Goal: Information Seeking & Learning: Learn about a topic

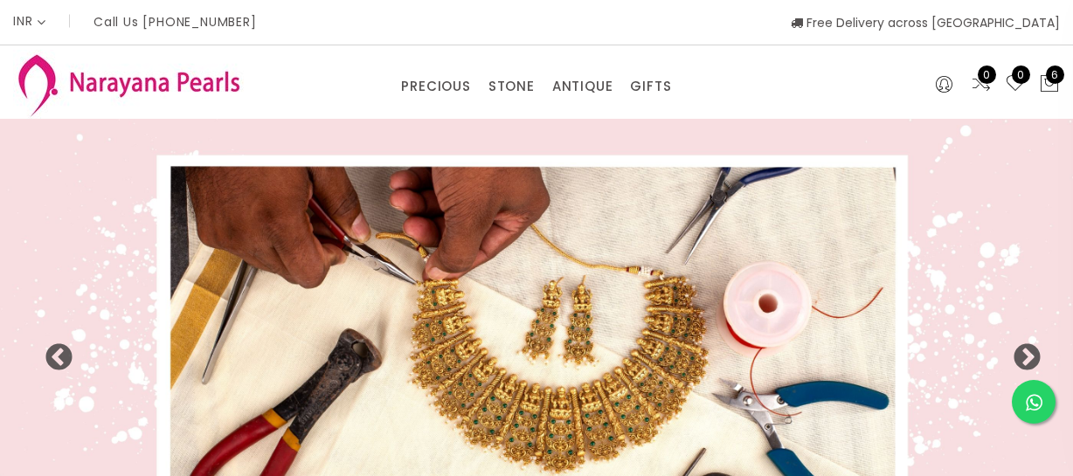
select select "INR"
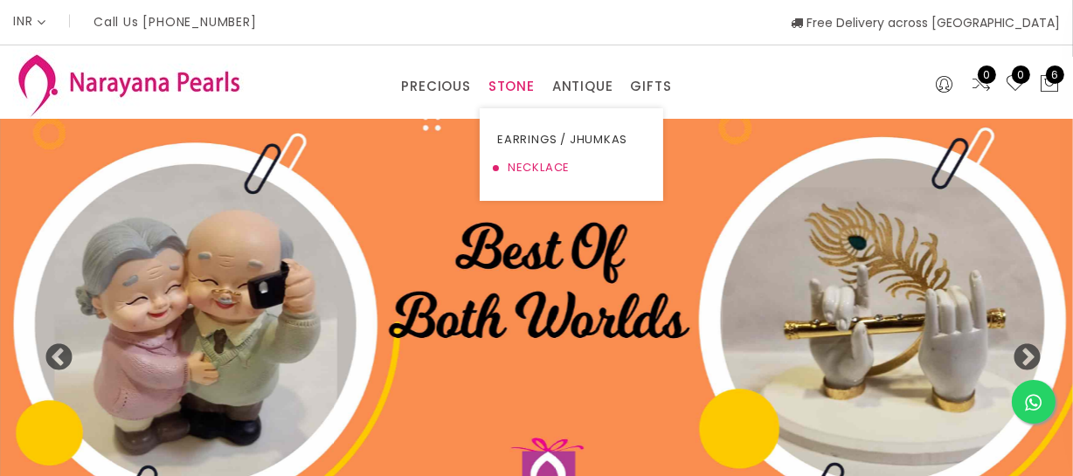
click at [516, 166] on link "NECKLACE" at bounding box center [571, 168] width 149 height 28
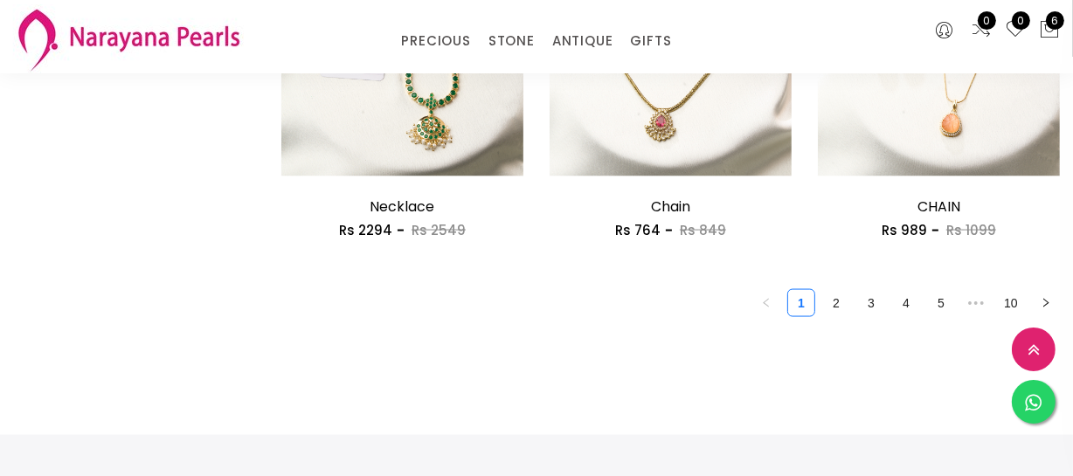
scroll to position [2304, 0]
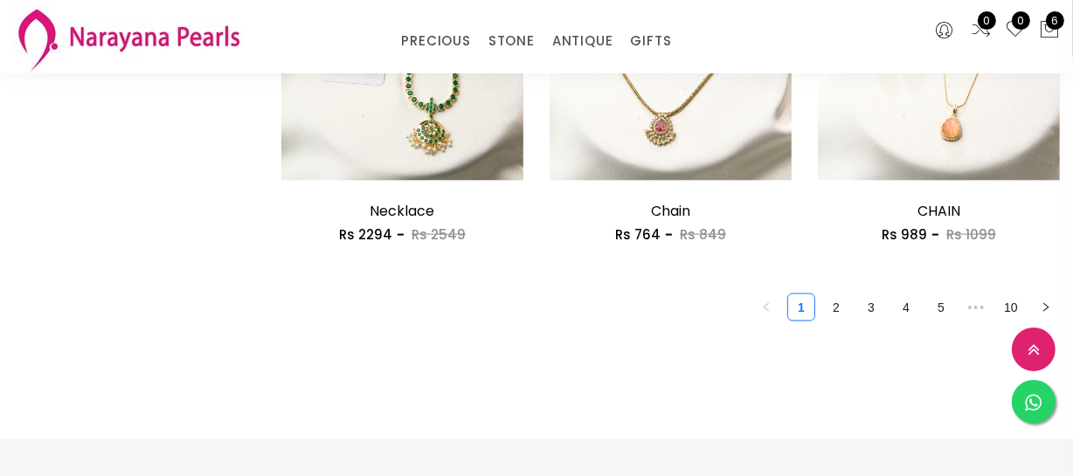
click at [840, 306] on link "2" at bounding box center [836, 308] width 26 height 26
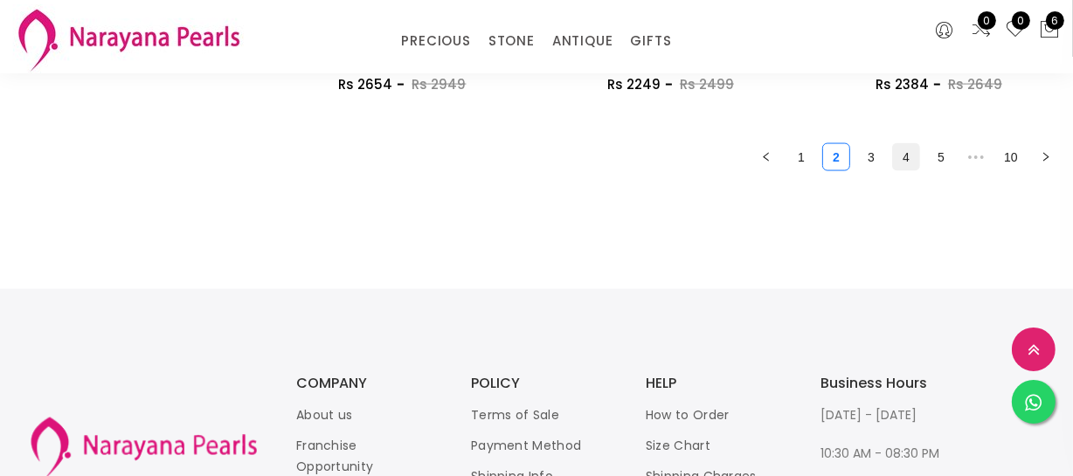
scroll to position [2304, 0]
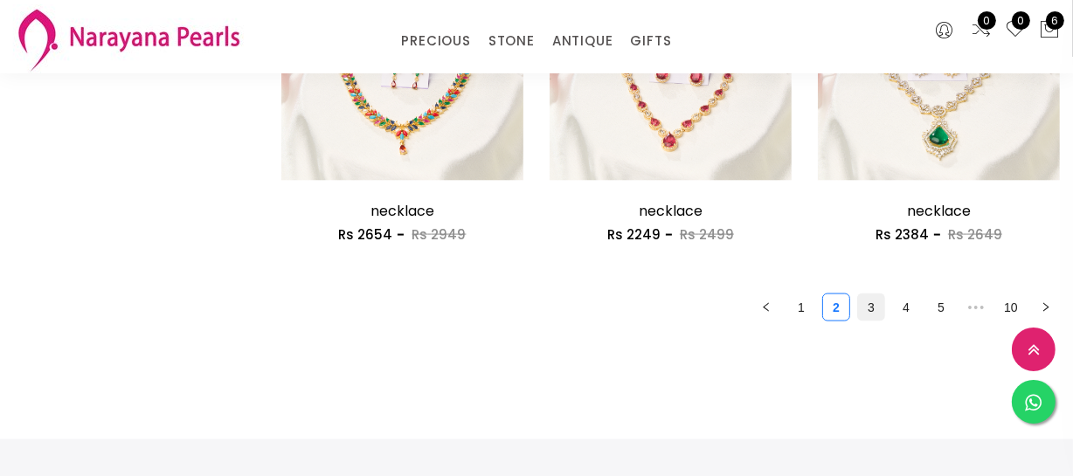
click at [868, 314] on link "3" at bounding box center [871, 308] width 26 height 26
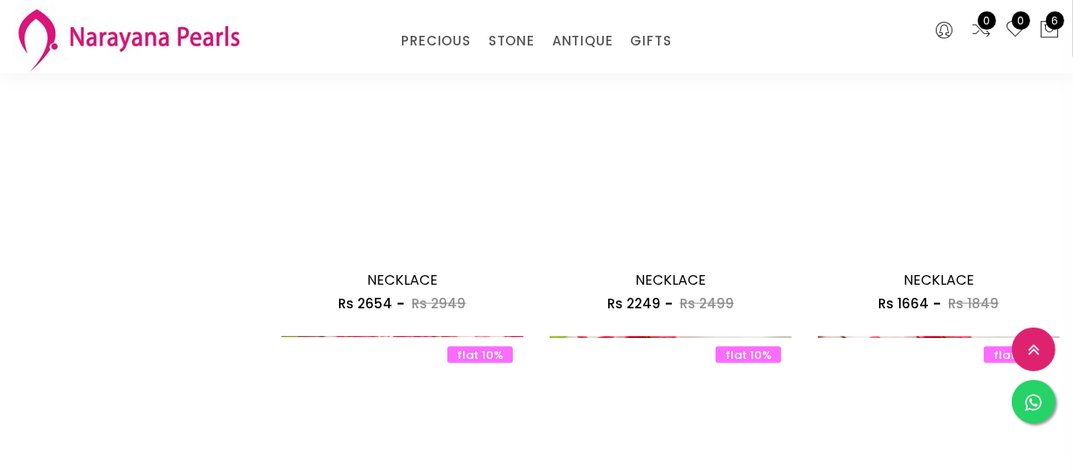
scroll to position [2304, 0]
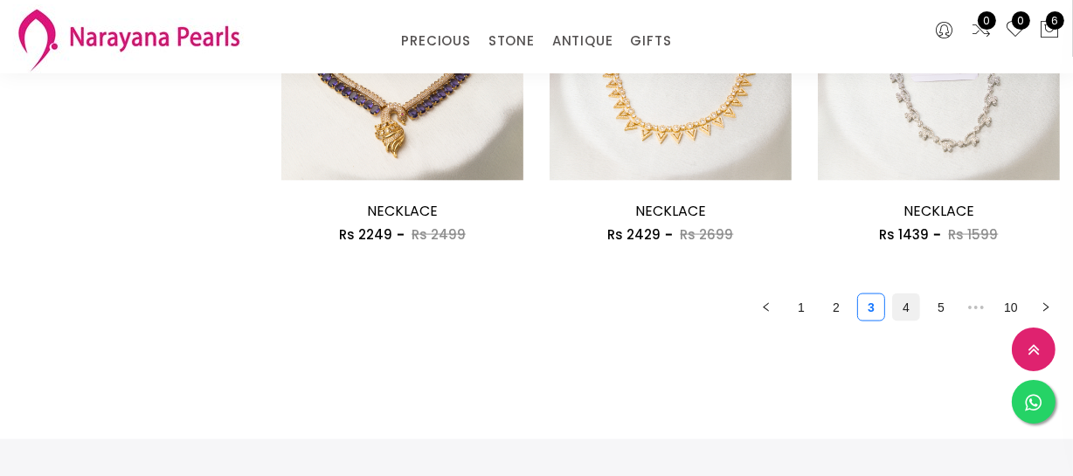
click at [906, 309] on link "4" at bounding box center [906, 308] width 26 height 26
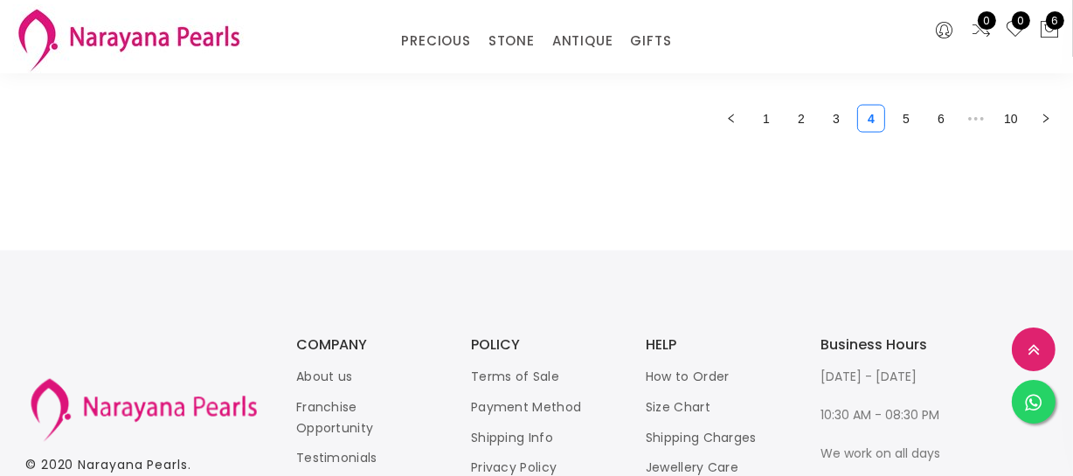
scroll to position [2304, 0]
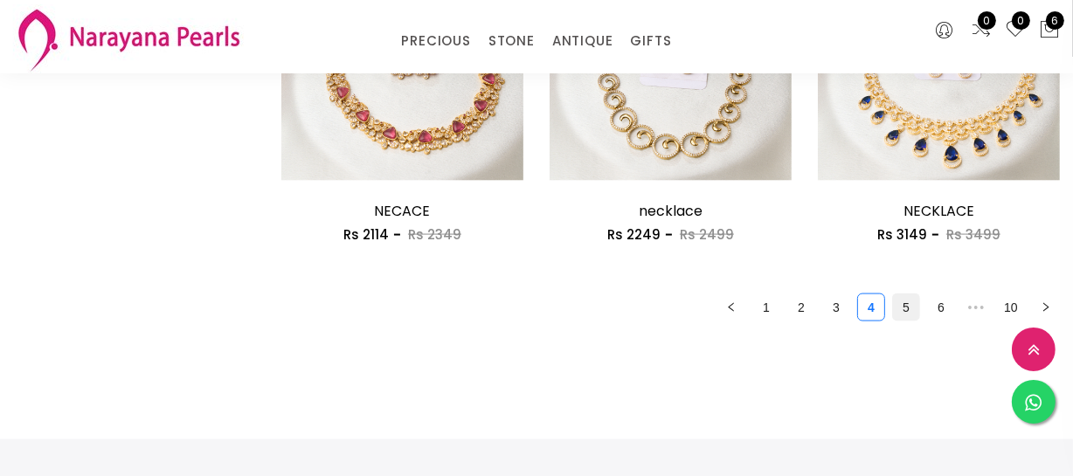
click at [909, 309] on link "5" at bounding box center [906, 308] width 26 height 26
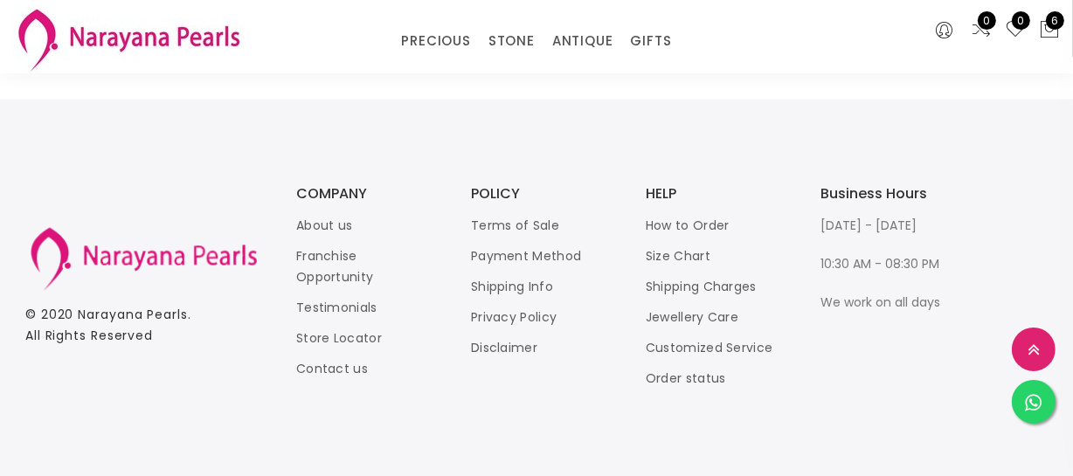
scroll to position [2304, 0]
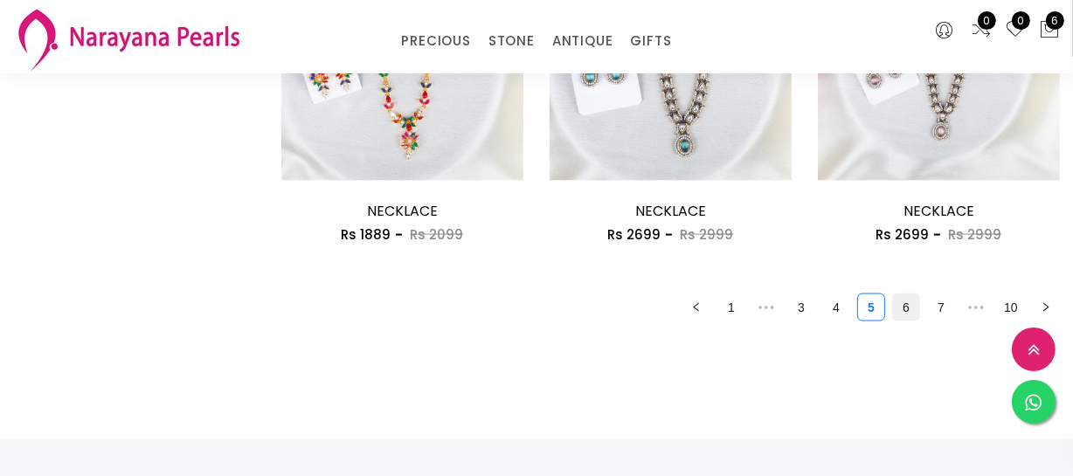
click at [915, 306] on link "6" at bounding box center [906, 308] width 26 height 26
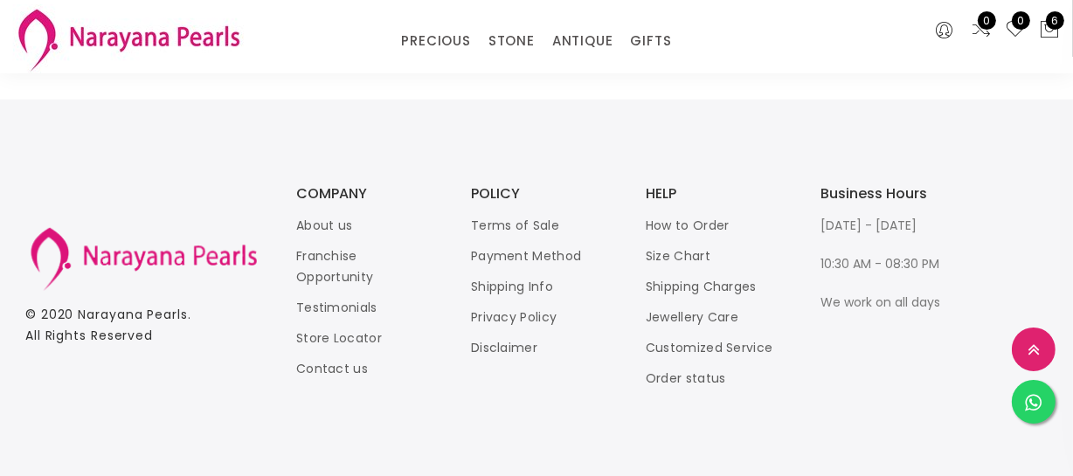
scroll to position [2304, 0]
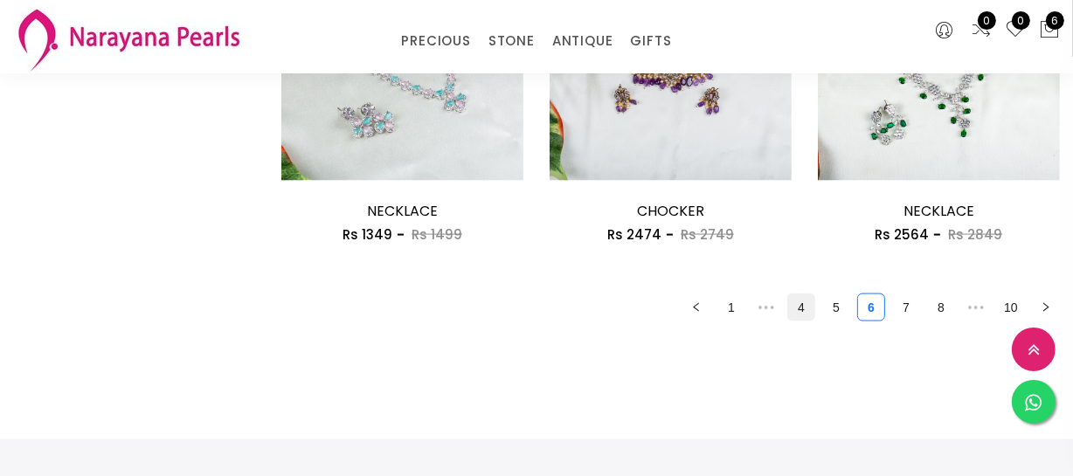
click at [808, 302] on link "4" at bounding box center [801, 308] width 26 height 26
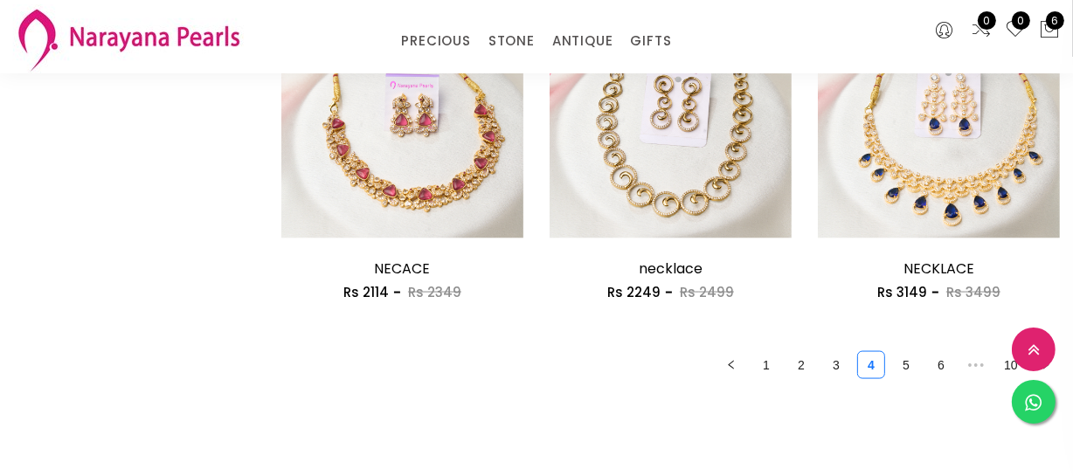
scroll to position [2384, 0]
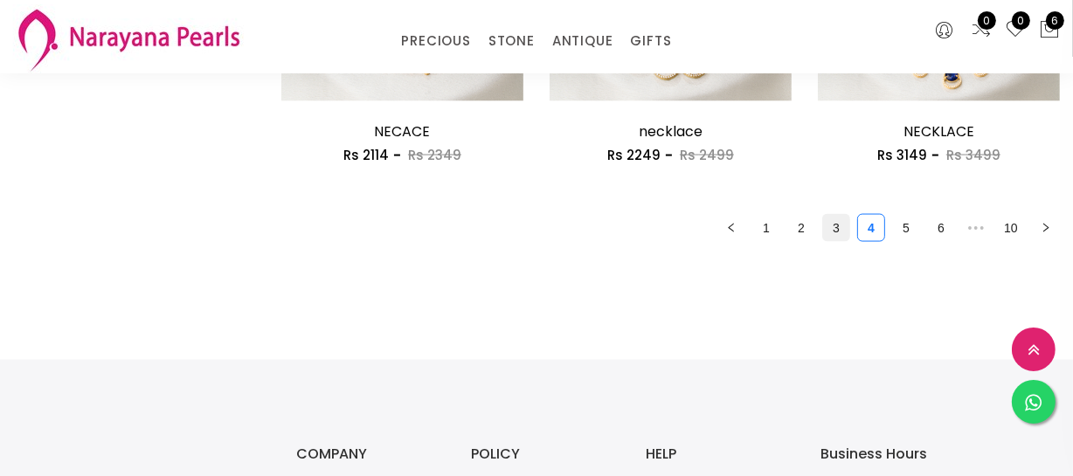
click at [829, 235] on link "3" at bounding box center [836, 228] width 26 height 26
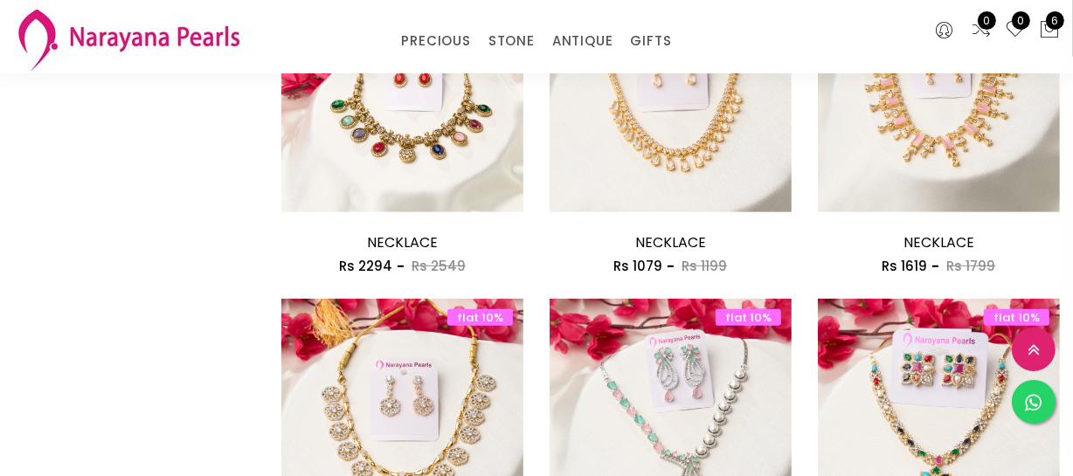
scroll to position [1134, 0]
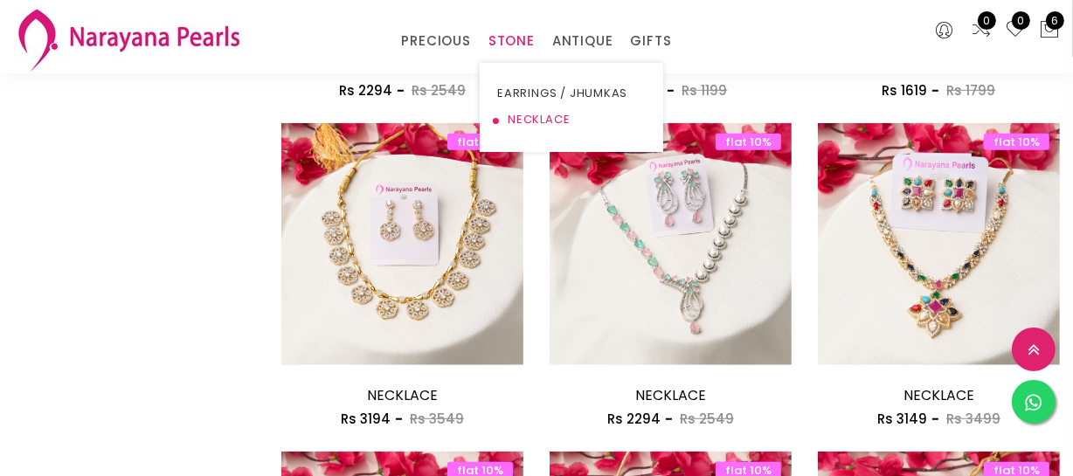
click at [544, 121] on link "NECKLACE" at bounding box center [571, 120] width 149 height 26
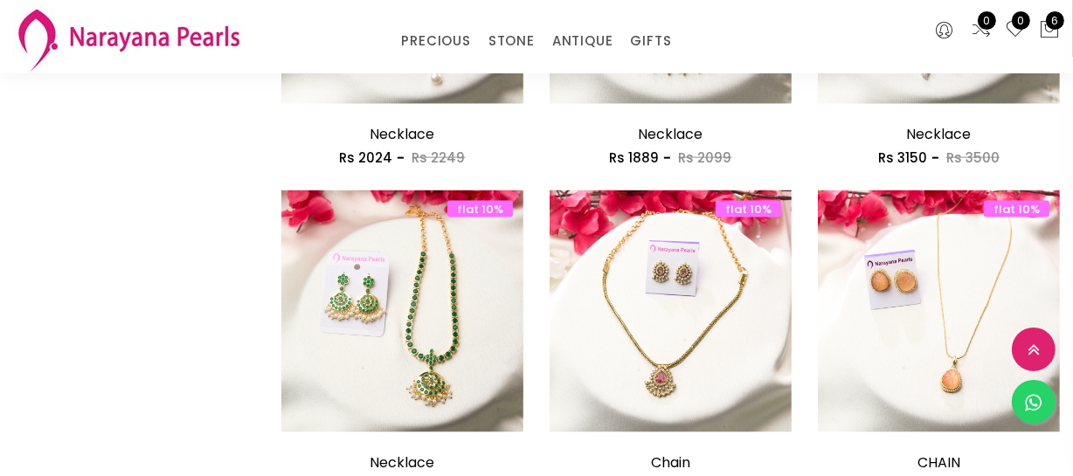
scroll to position [2167, 0]
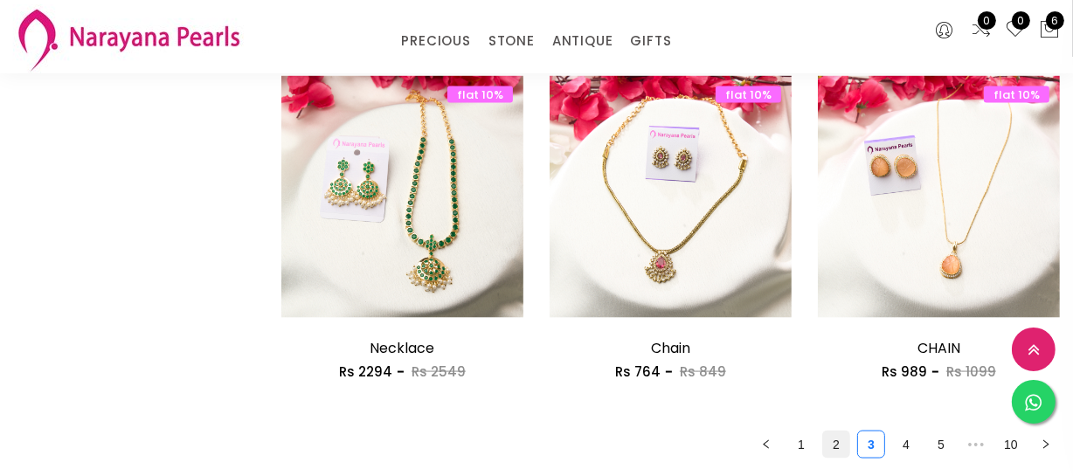
click at [838, 440] on link "2" at bounding box center [836, 445] width 26 height 26
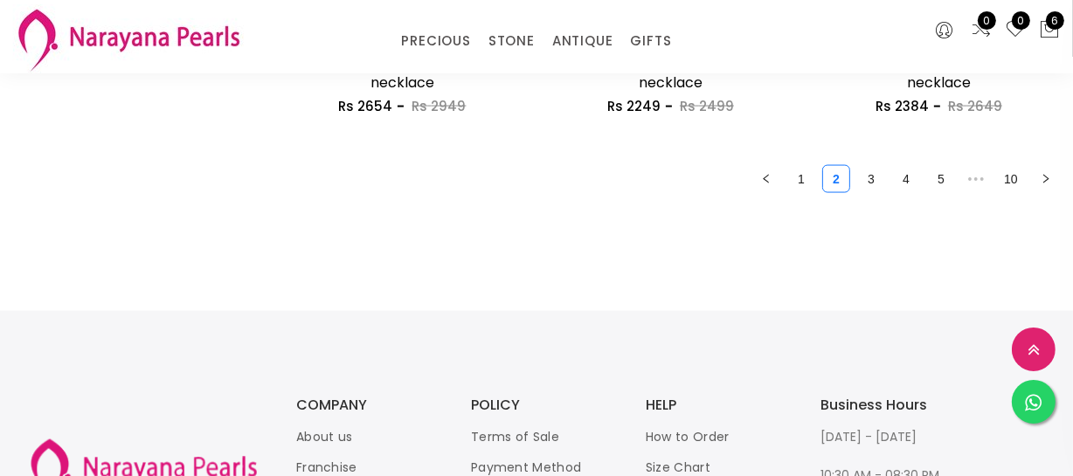
scroll to position [2304, 0]
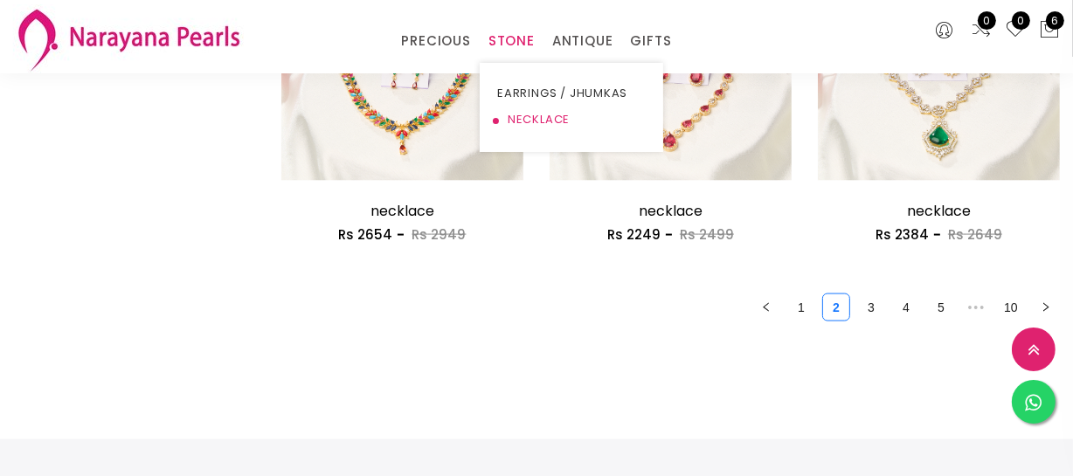
click at [524, 117] on link "NECKLACE" at bounding box center [571, 120] width 149 height 26
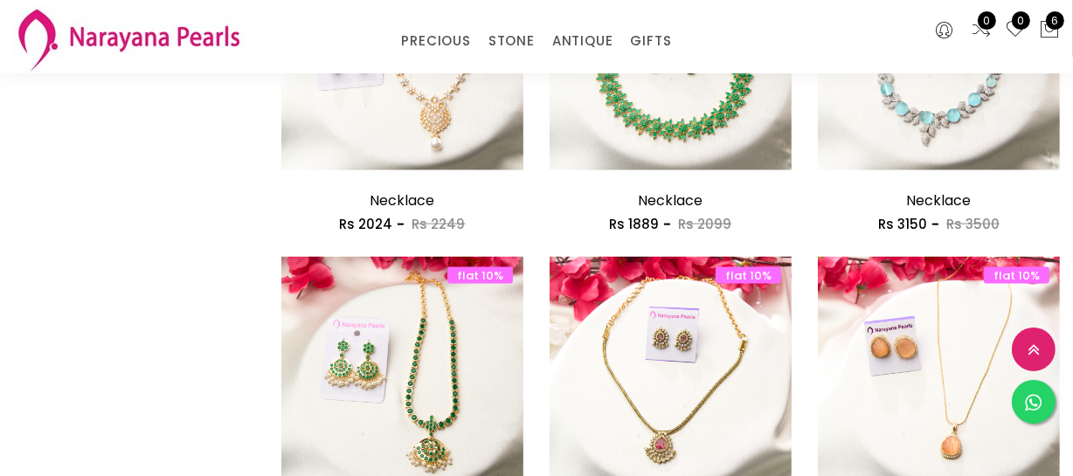
scroll to position [2463, 0]
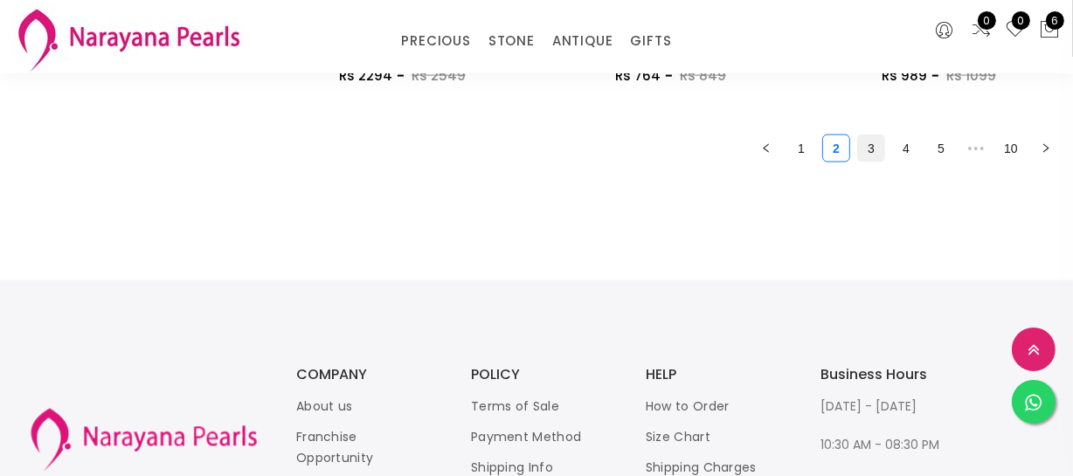
click at [861, 151] on link "3" at bounding box center [871, 148] width 26 height 26
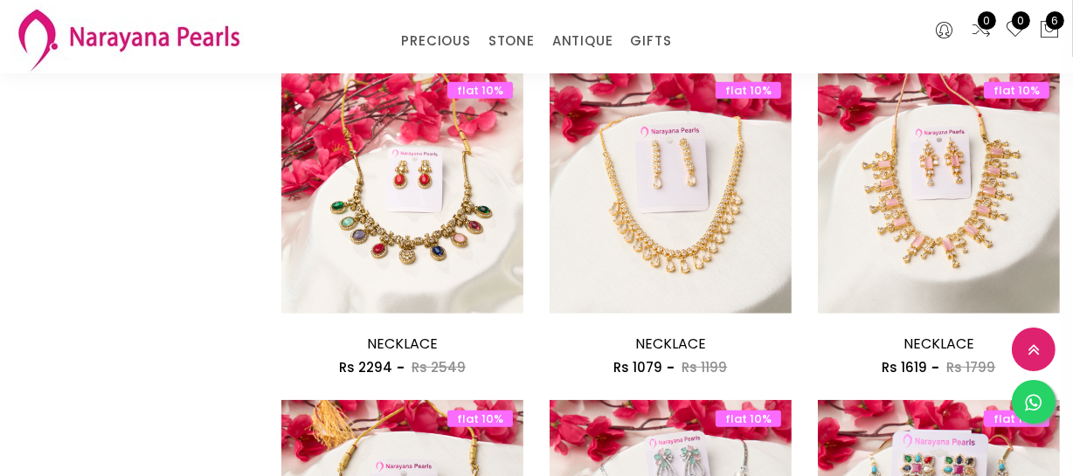
scroll to position [953, 0]
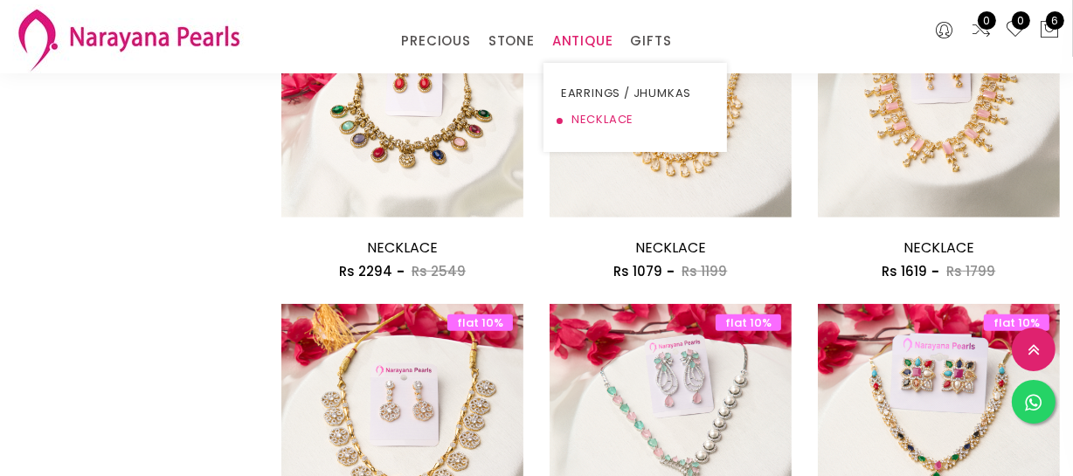
click at [579, 119] on link "NECKLACE" at bounding box center [635, 120] width 149 height 26
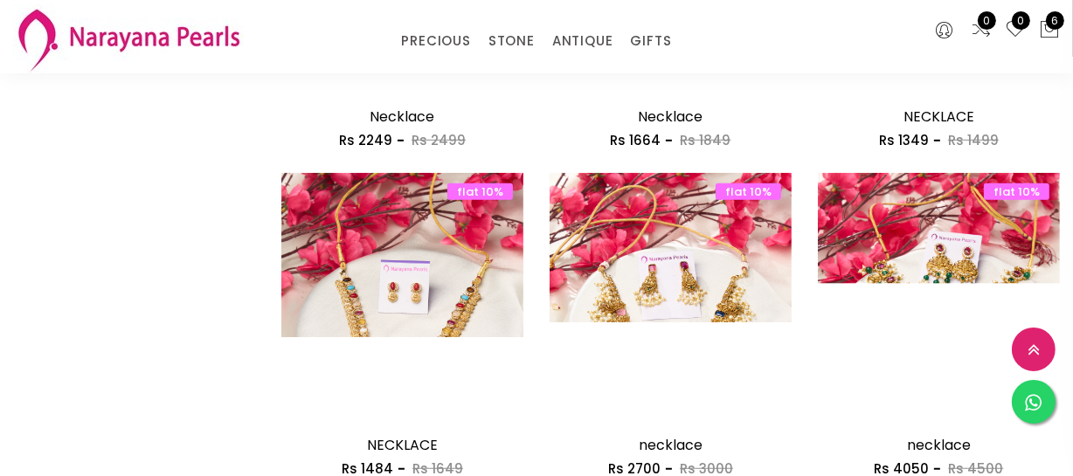
scroll to position [874, 0]
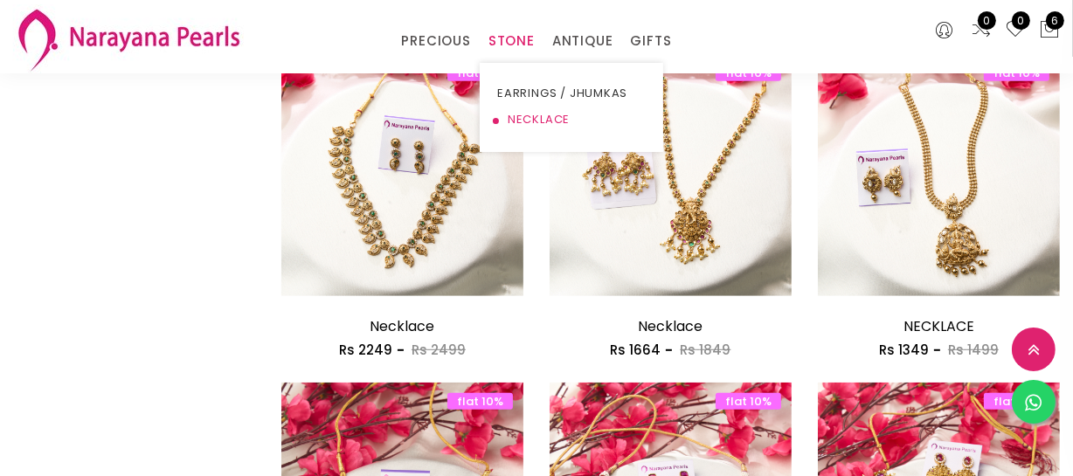
click at [509, 121] on link "NECKLACE" at bounding box center [571, 120] width 149 height 26
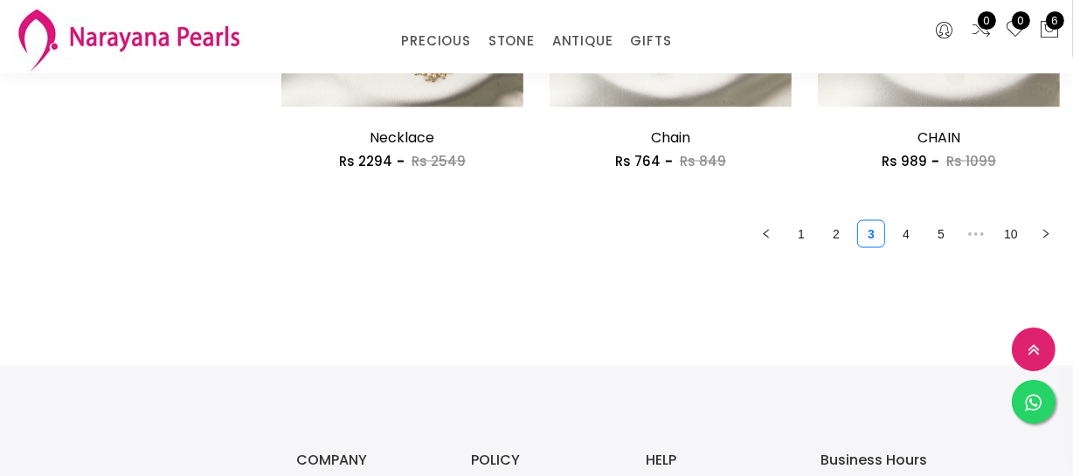
scroll to position [2384, 0]
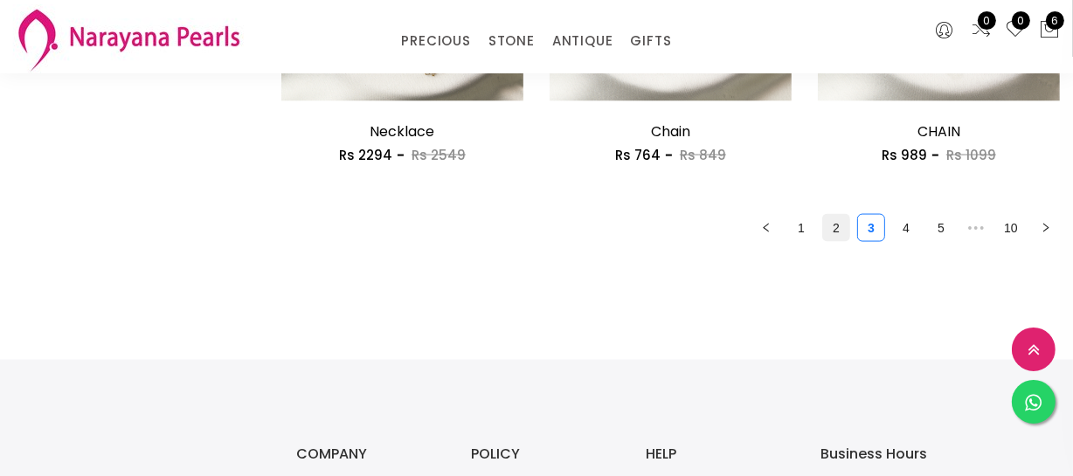
click at [824, 228] on link "2" at bounding box center [836, 228] width 26 height 26
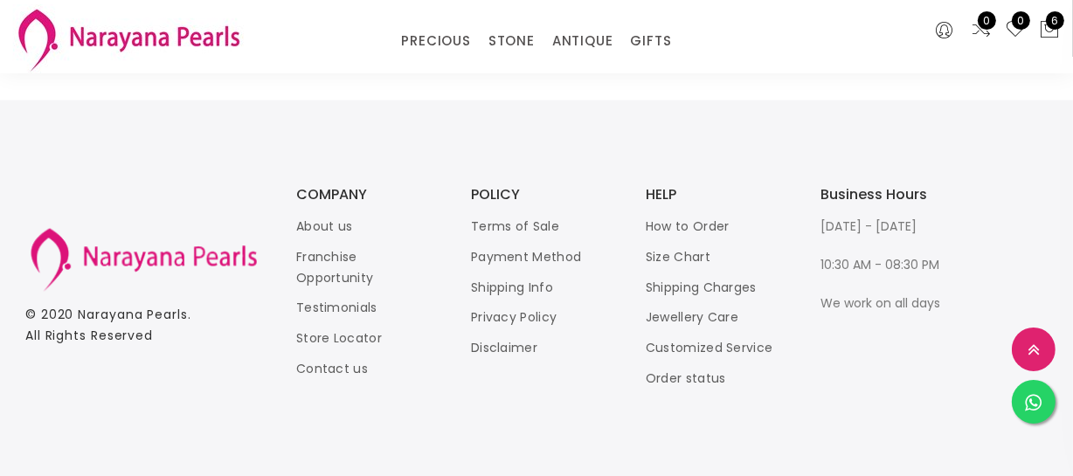
scroll to position [2325, 0]
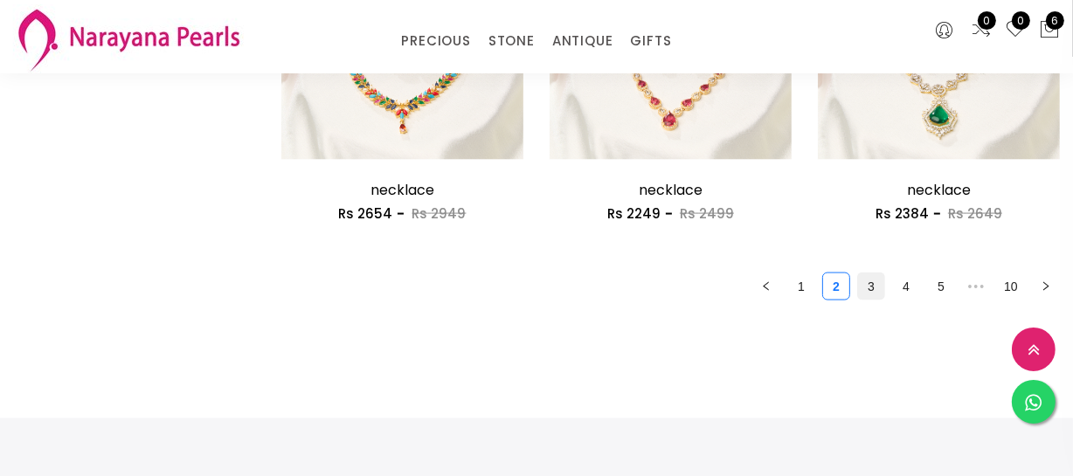
click at [877, 279] on link "3" at bounding box center [871, 287] width 26 height 26
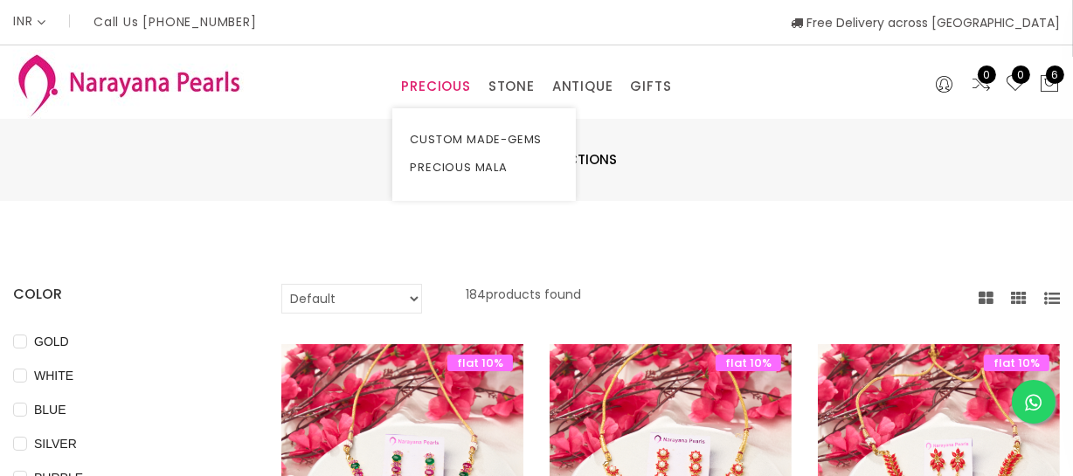
click at [443, 92] on link "PRECIOUS" at bounding box center [435, 86] width 69 height 26
click at [452, 132] on link "CUSTOM MADE-GEMS" at bounding box center [484, 140] width 149 height 28
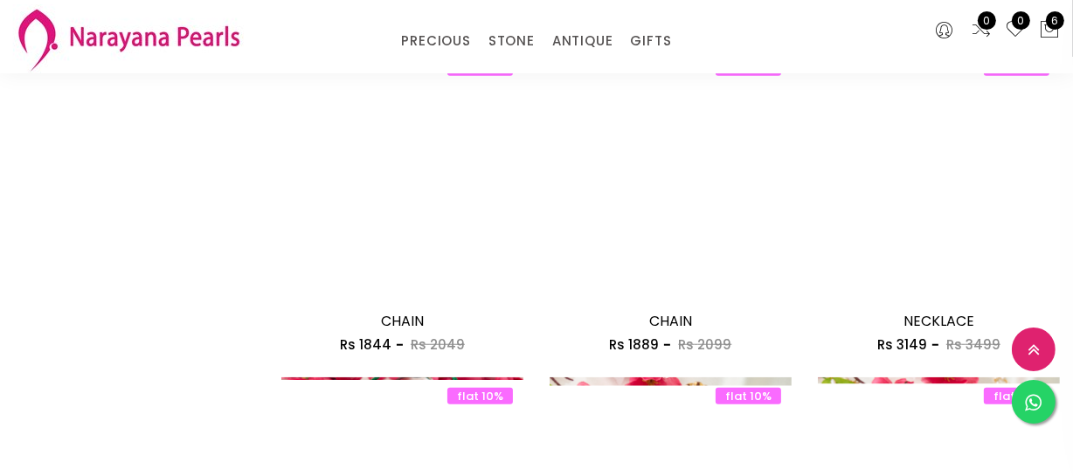
scroll to position [1249, 0]
